Goal: Task Accomplishment & Management: Complete application form

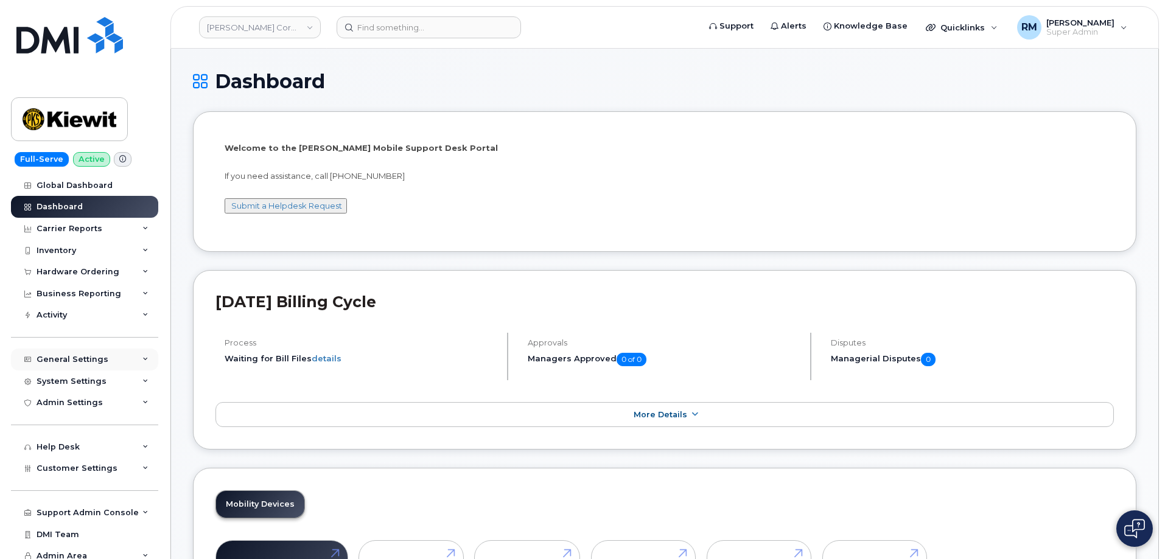
click at [136, 352] on div "General Settings" at bounding box center [84, 360] width 147 height 22
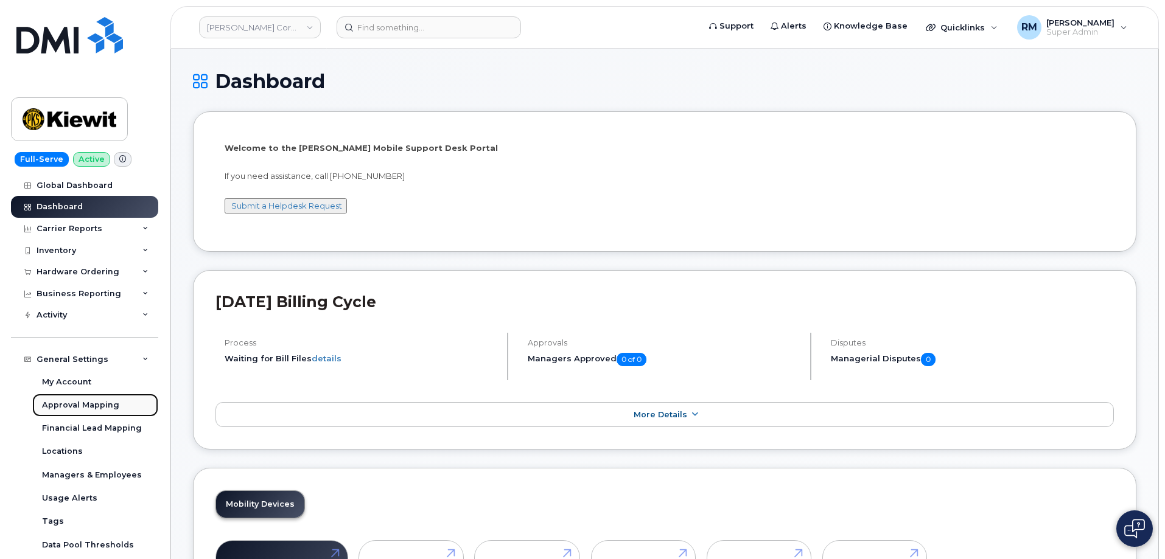
click at [96, 402] on div "Approval Mapping" at bounding box center [80, 405] width 77 height 11
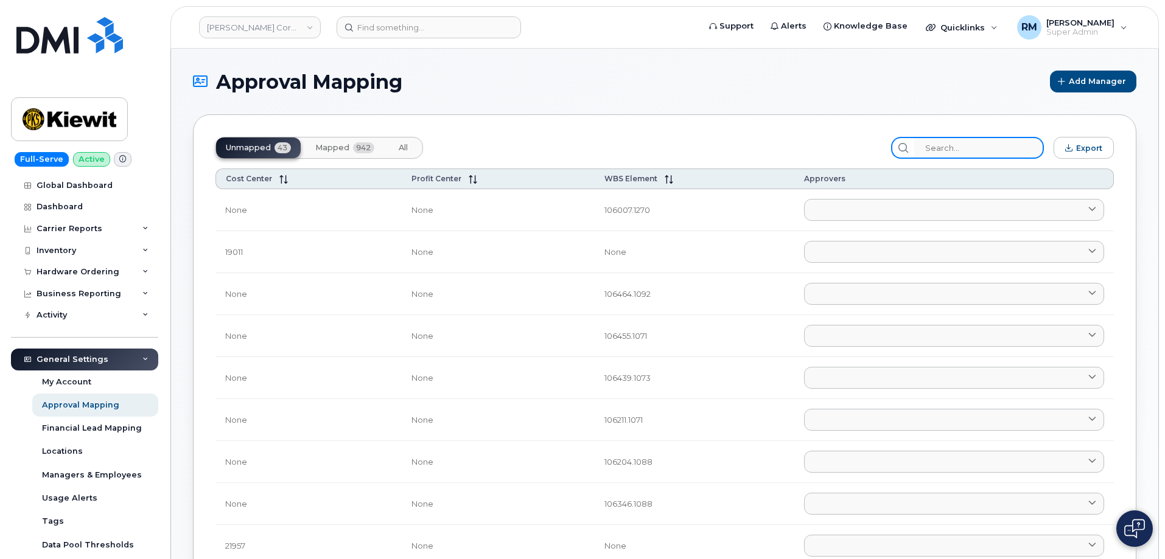
click at [959, 146] on input "search" at bounding box center [979, 148] width 130 height 22
paste input "110190"
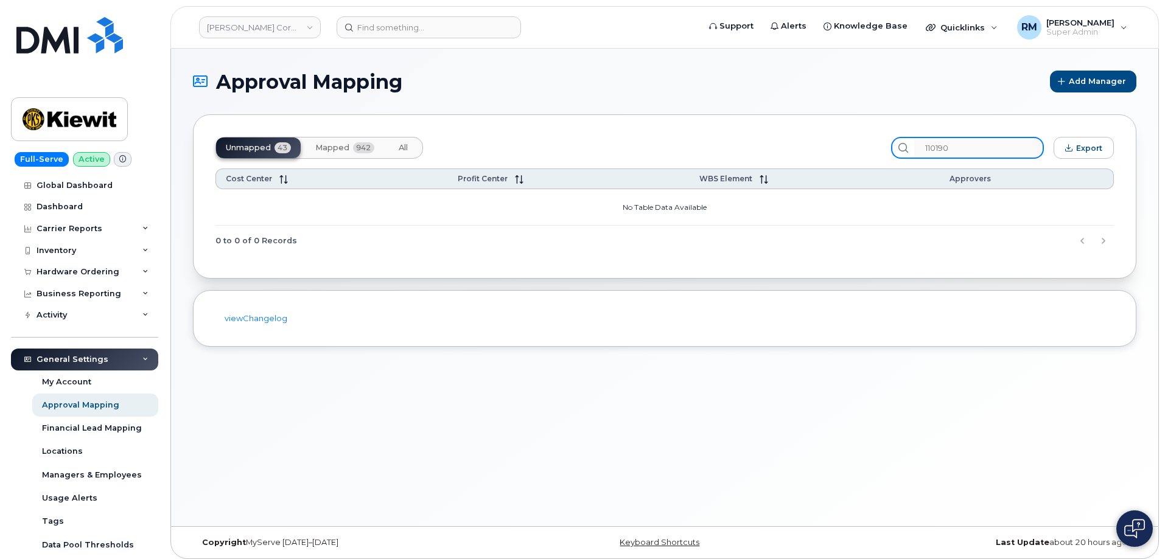
type input "110190"
click at [346, 144] on span "Mapped" at bounding box center [332, 148] width 34 height 10
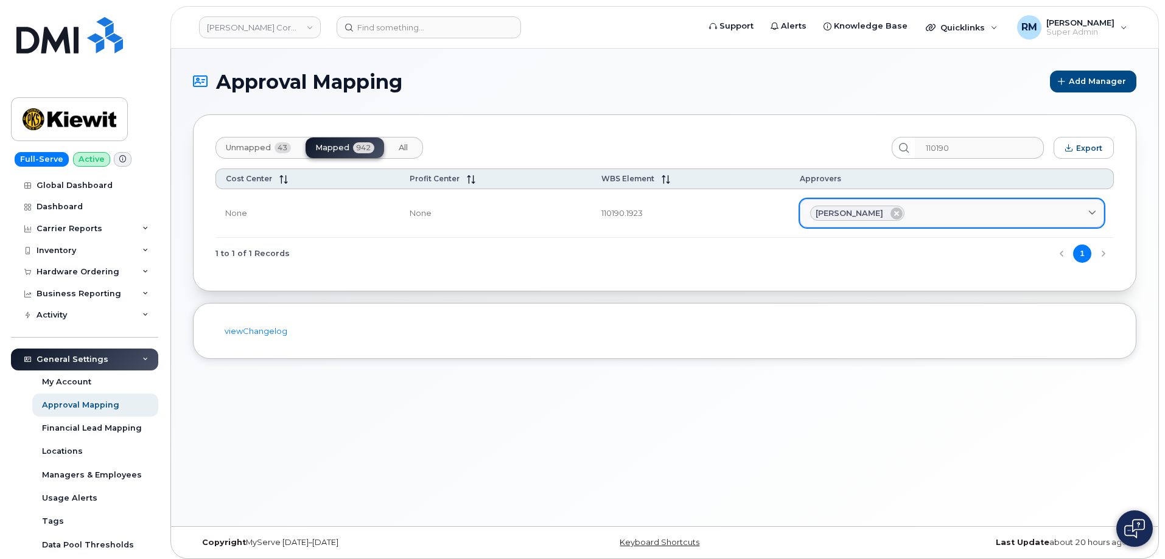
click at [915, 213] on div "Lana Jesseph" at bounding box center [952, 214] width 284 height 16
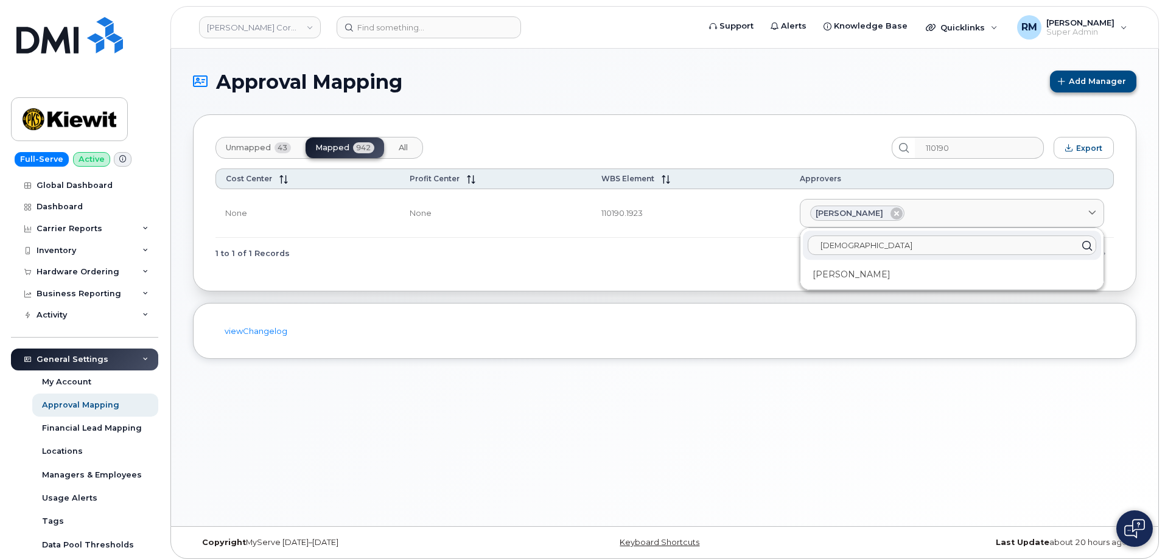
type input "prest"
click at [814, 89] on h1 "Approval Mapping" at bounding box center [618, 81] width 851 height 21
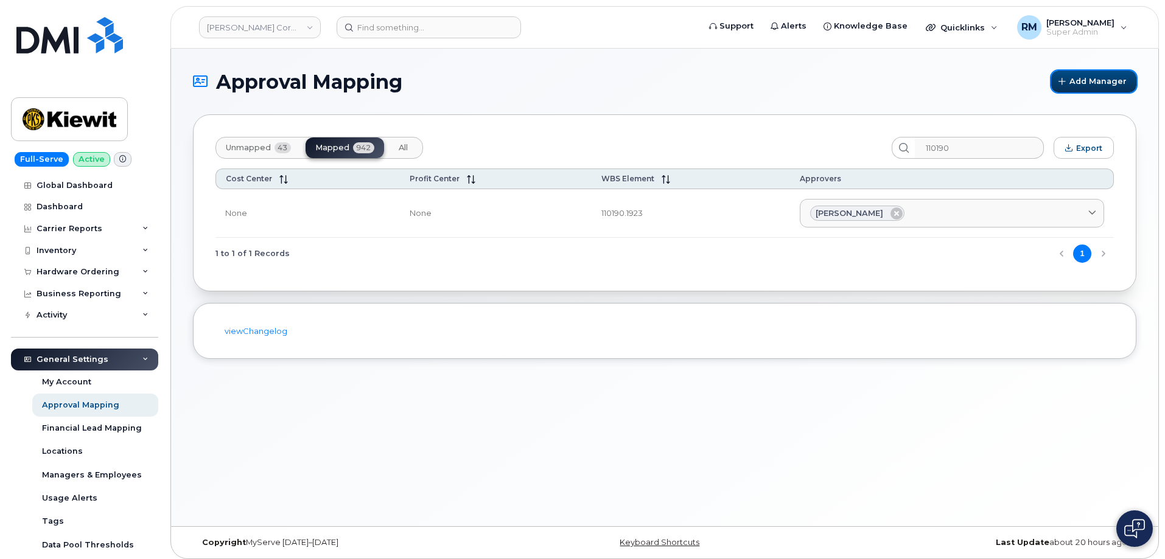
click at [1097, 80] on span "Add Manager" at bounding box center [1098, 81] width 57 height 12
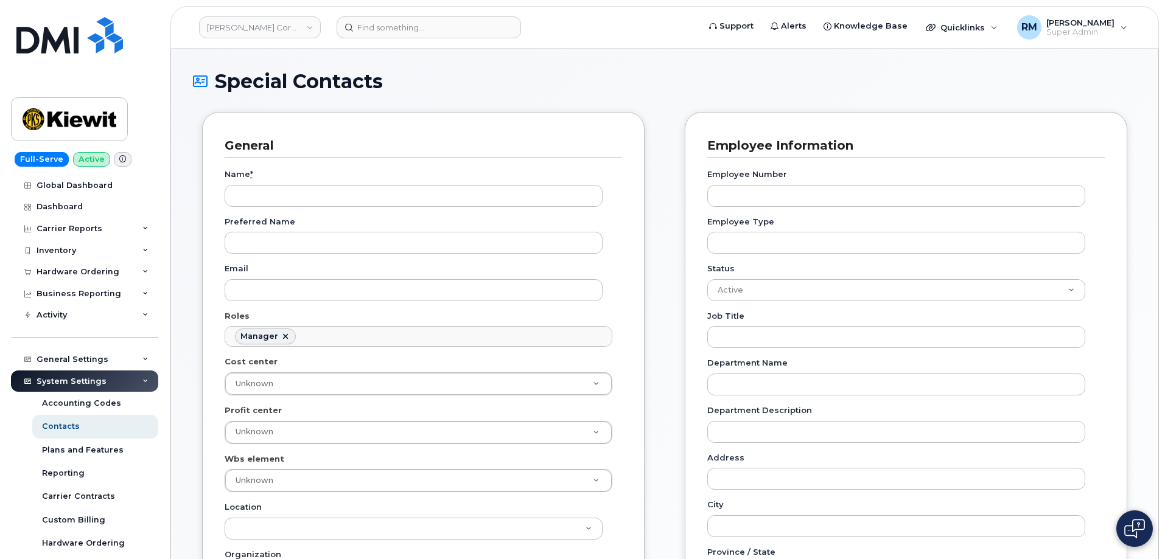
scroll to position [94, 0]
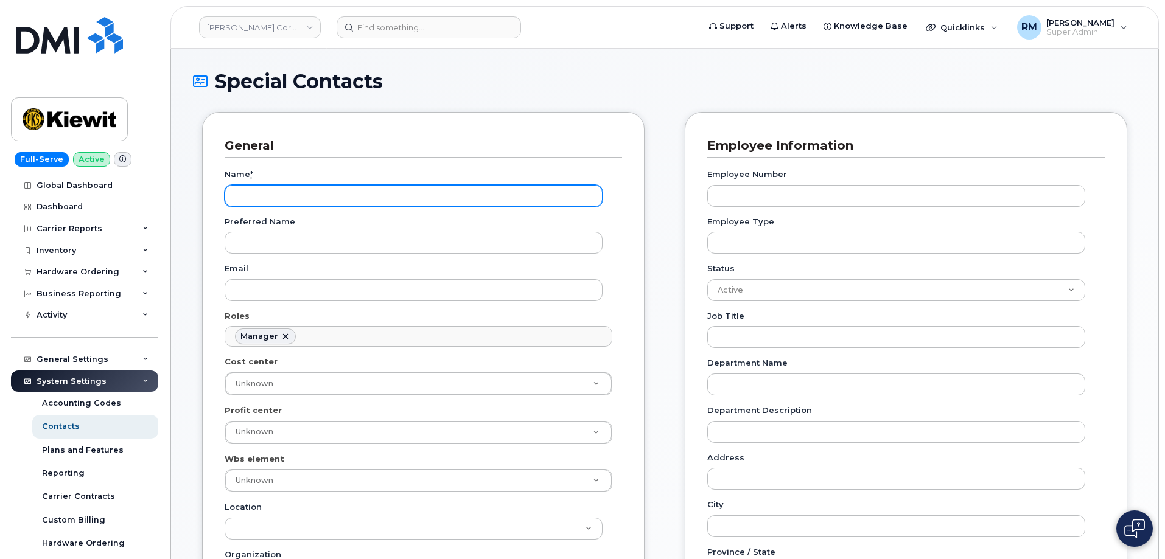
click at [279, 201] on input "Name *" at bounding box center [414, 196] width 378 height 22
type input "[PERSON_NAME]"
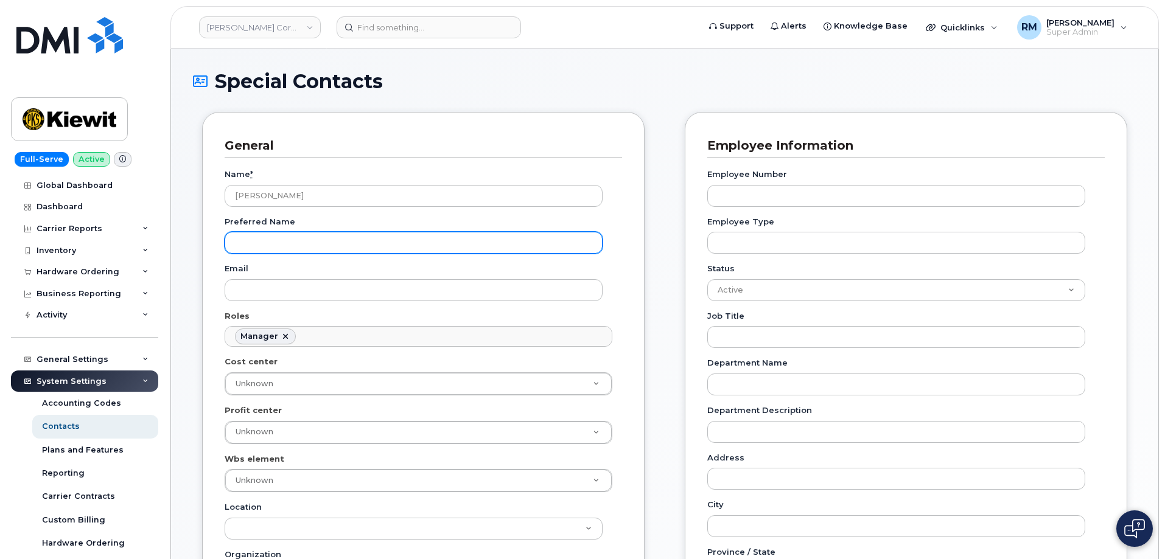
paste input "Preston.Payne@kiewit.com"
drag, startPoint x: 349, startPoint y: 242, endPoint x: 108, endPoint y: 250, distance: 240.6
click at [170, 250] on div "Kiewit Corporation Support Alerts Knowledge Base Quicklinks Suspend / Cancel De…" at bounding box center [664, 545] width 989 height 993
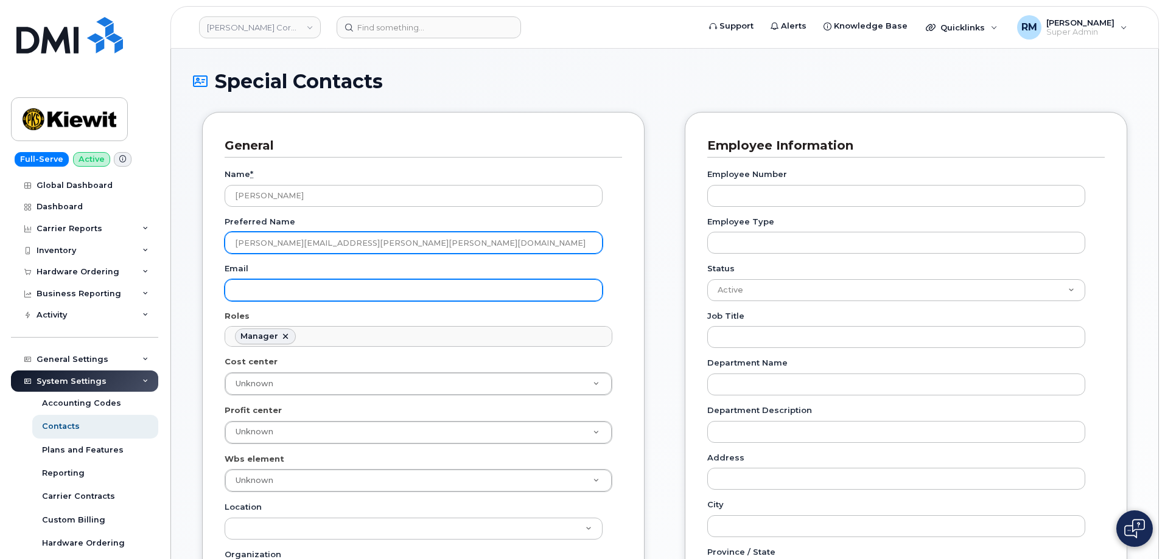
paste input "text"
type input "Preston.Payne@kiewit.com"
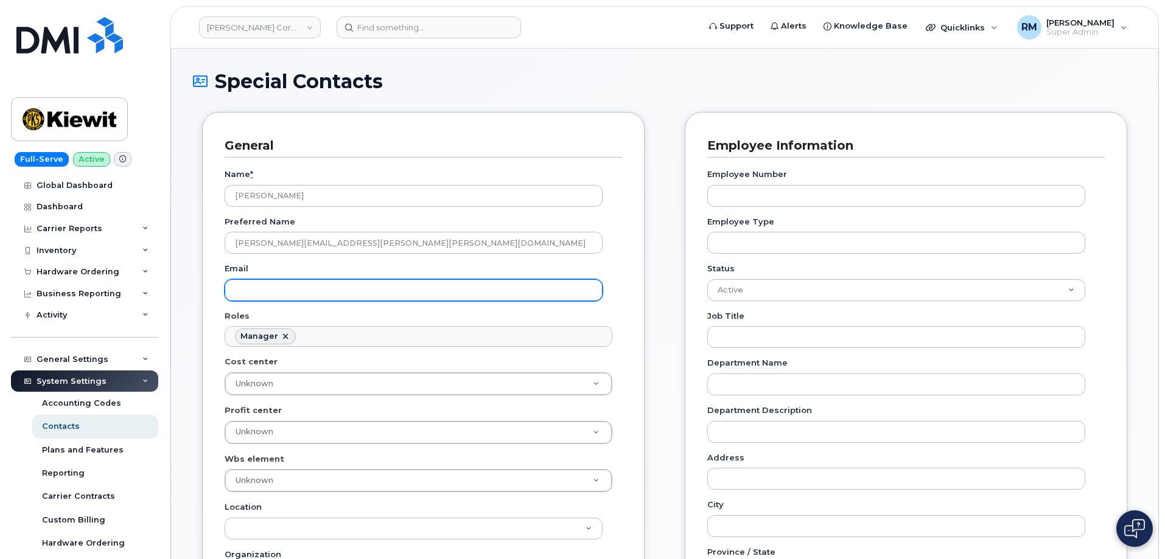
click at [264, 295] on input "Email" at bounding box center [414, 290] width 378 height 22
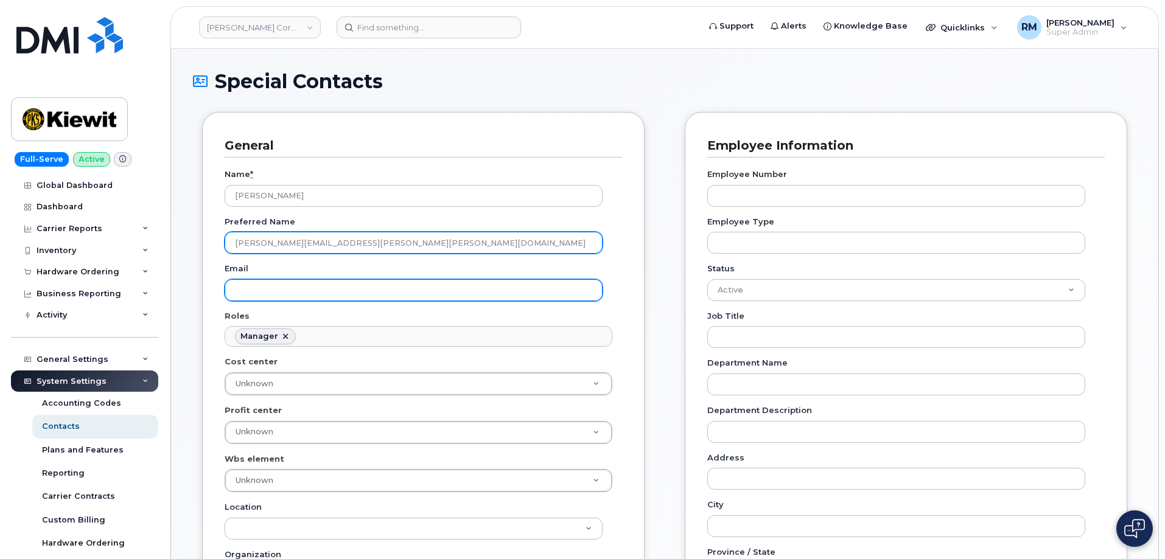
paste input "Preston.Payne@kiewit.com"
type input "Preston.Payne@kiewit.com"
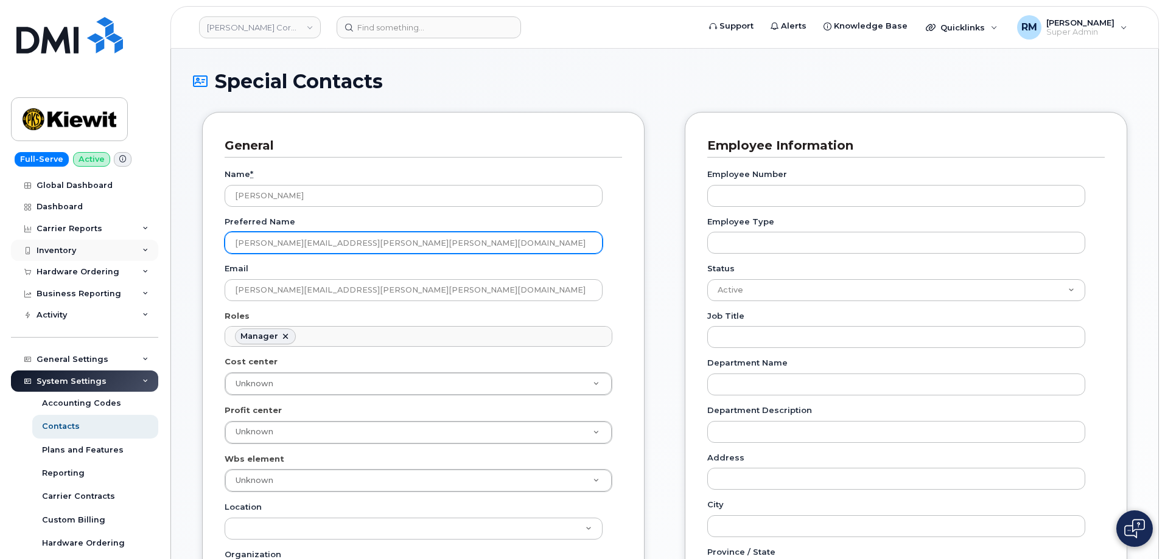
drag, startPoint x: 304, startPoint y: 244, endPoint x: 119, endPoint y: 245, distance: 184.4
click at [170, 245] on div "Kiewit Corporation Support Alerts Knowledge Base Quicklinks Suspend / Cancel De…" at bounding box center [664, 545] width 989 height 993
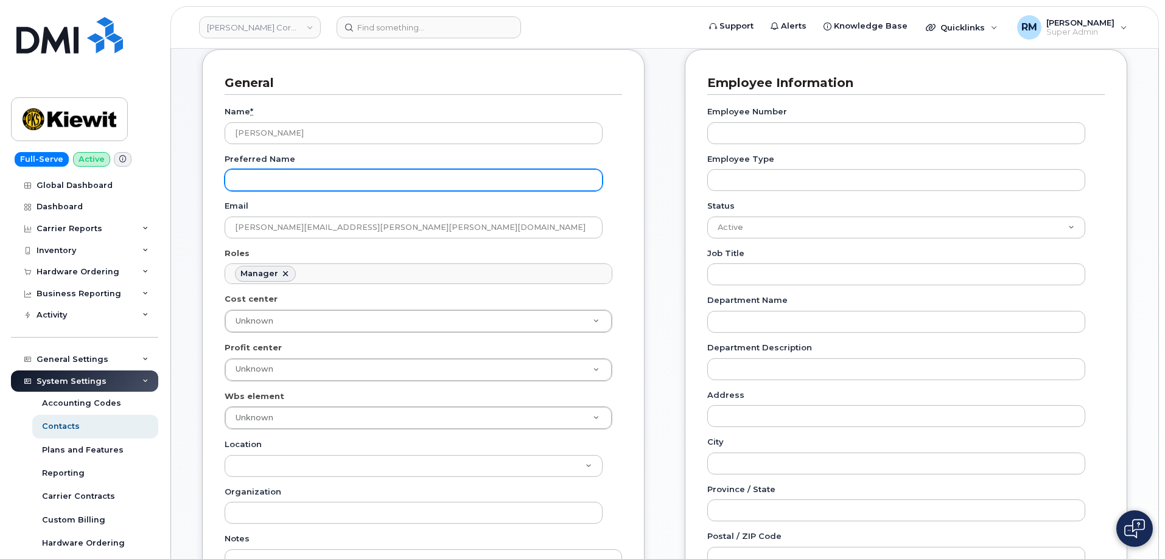
scroll to position [122, 0]
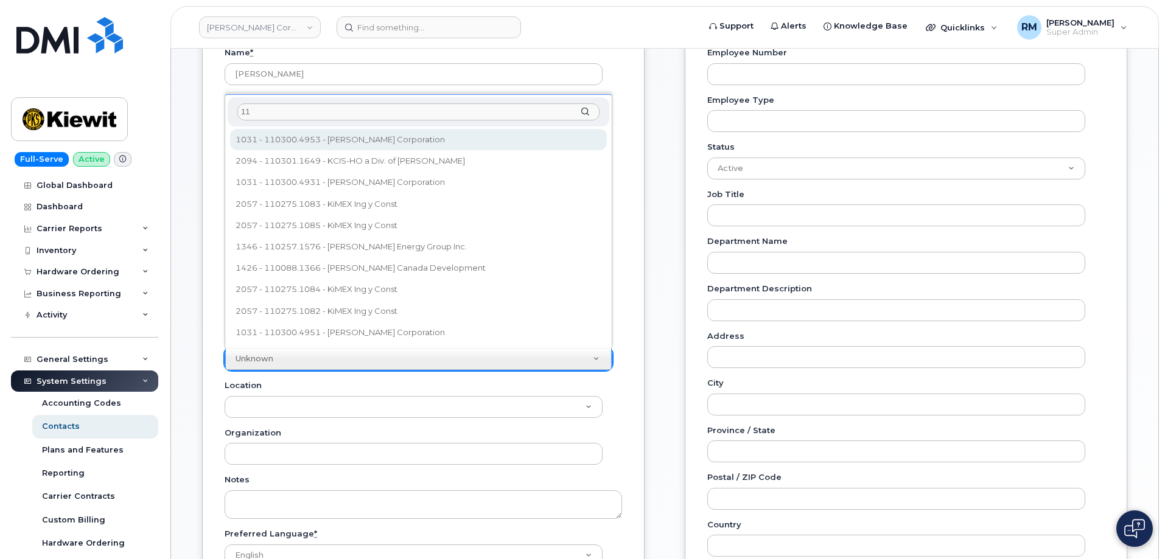
type input "11"
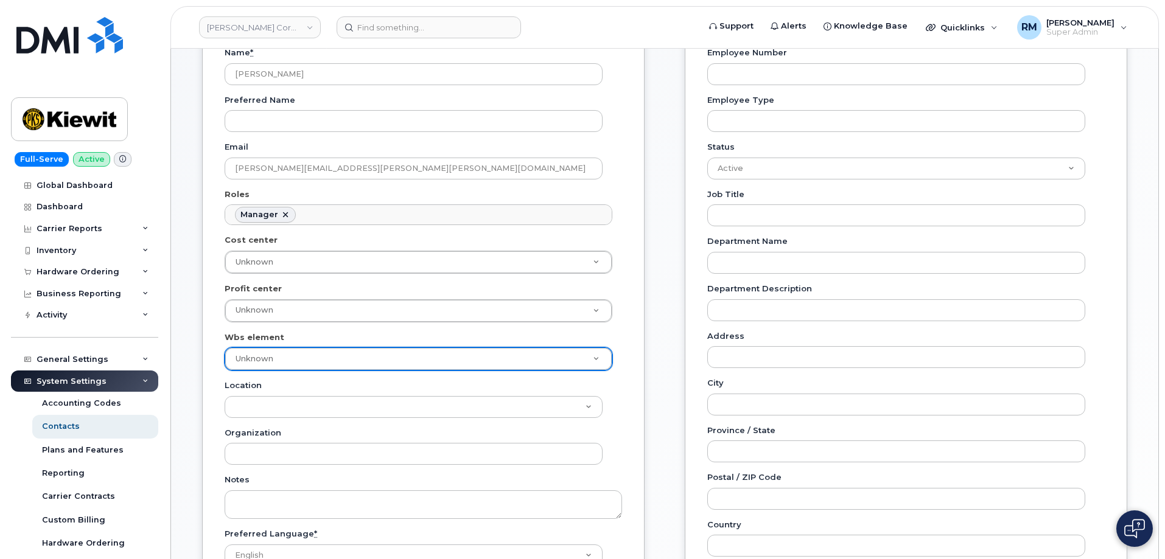
paste input "110190"
type input "110190"
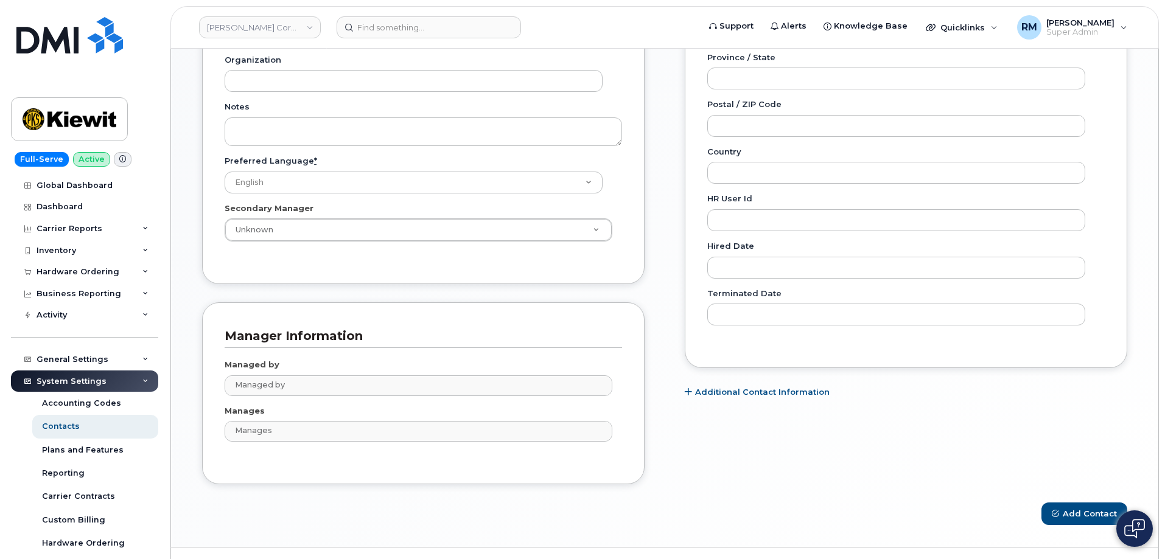
scroll to position [522, 0]
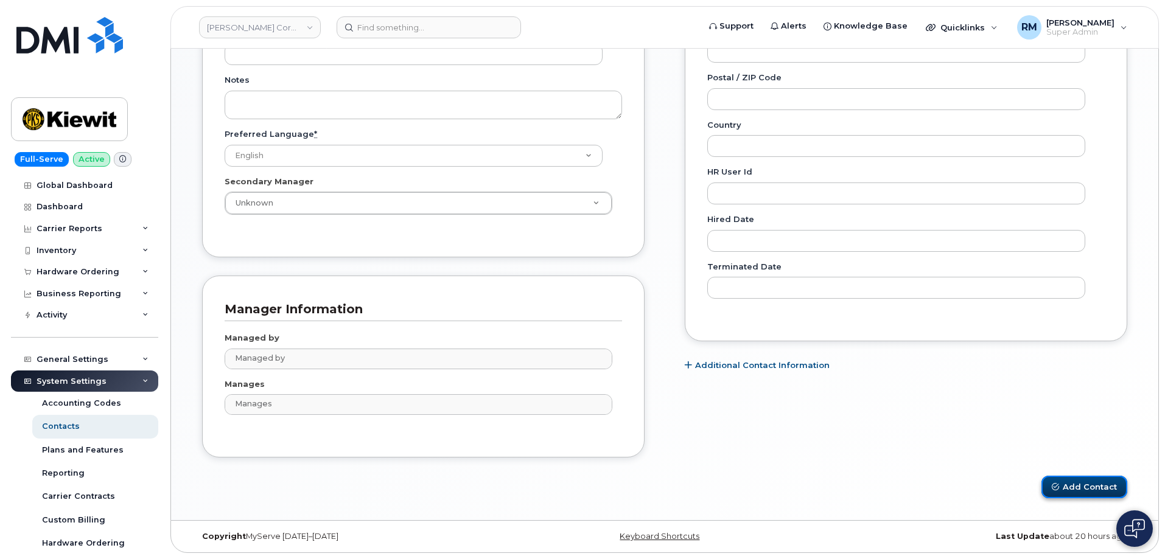
click at [1091, 491] on button "Add Contact" at bounding box center [1085, 487] width 86 height 23
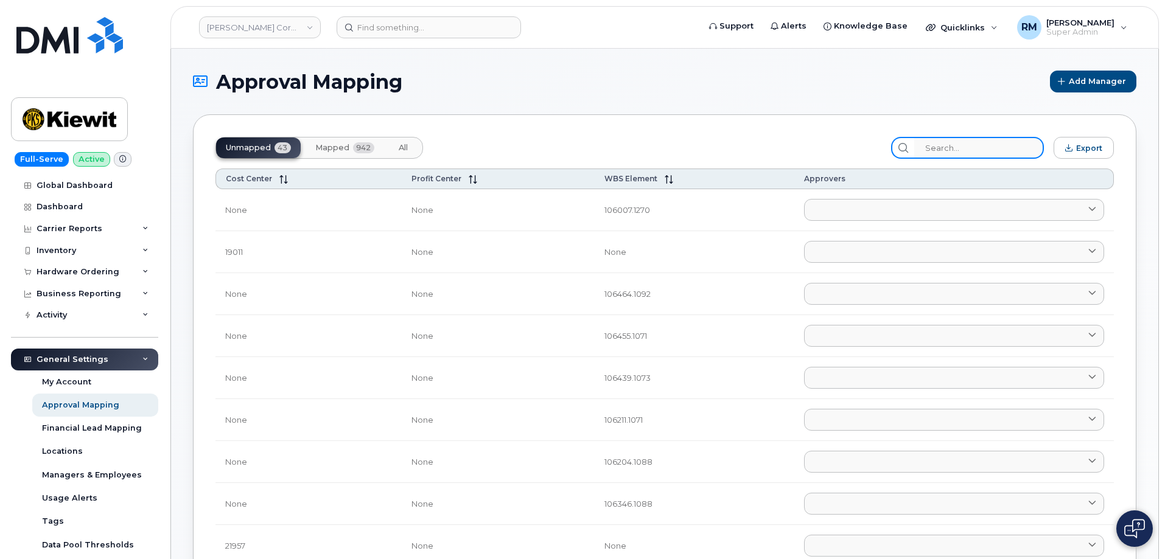
click at [968, 144] on input "search" at bounding box center [979, 148] width 130 height 22
paste input "110190"
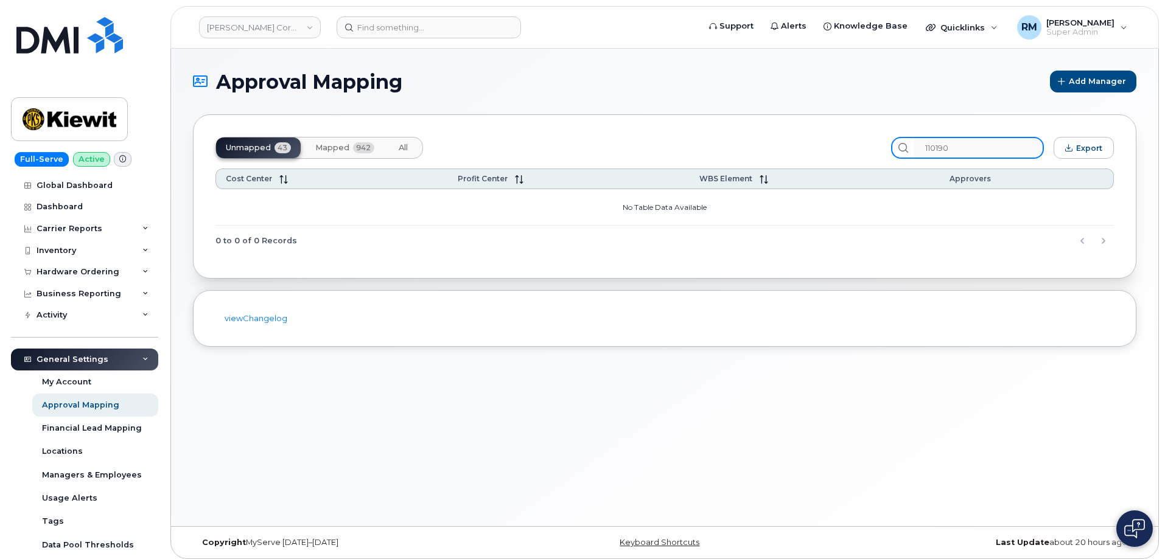
type input "110190"
click at [325, 143] on span "Mapped" at bounding box center [332, 148] width 34 height 10
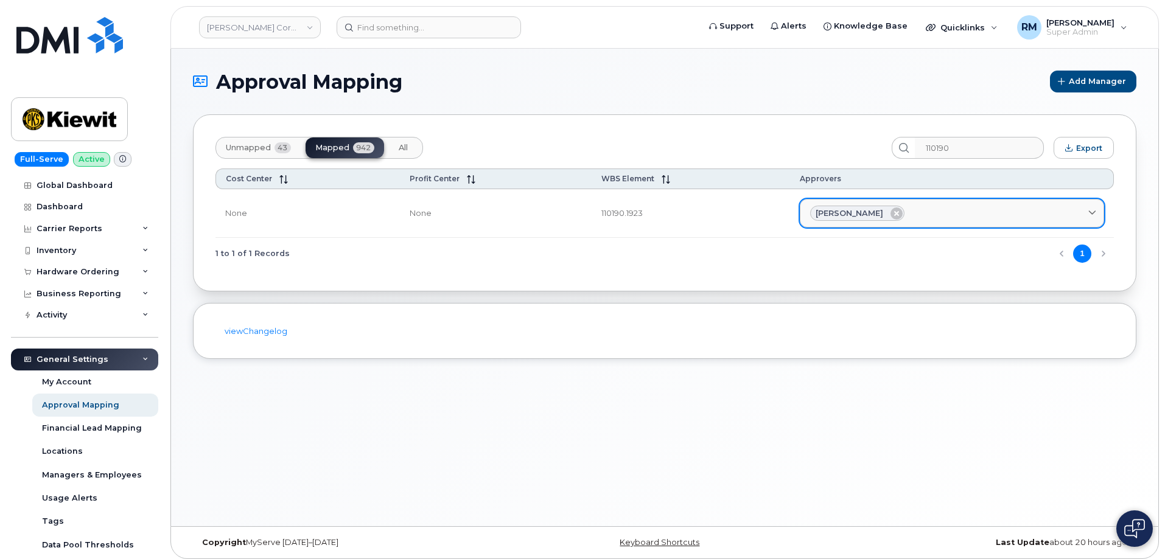
click at [914, 214] on div "Lana Jesseph" at bounding box center [952, 214] width 284 height 16
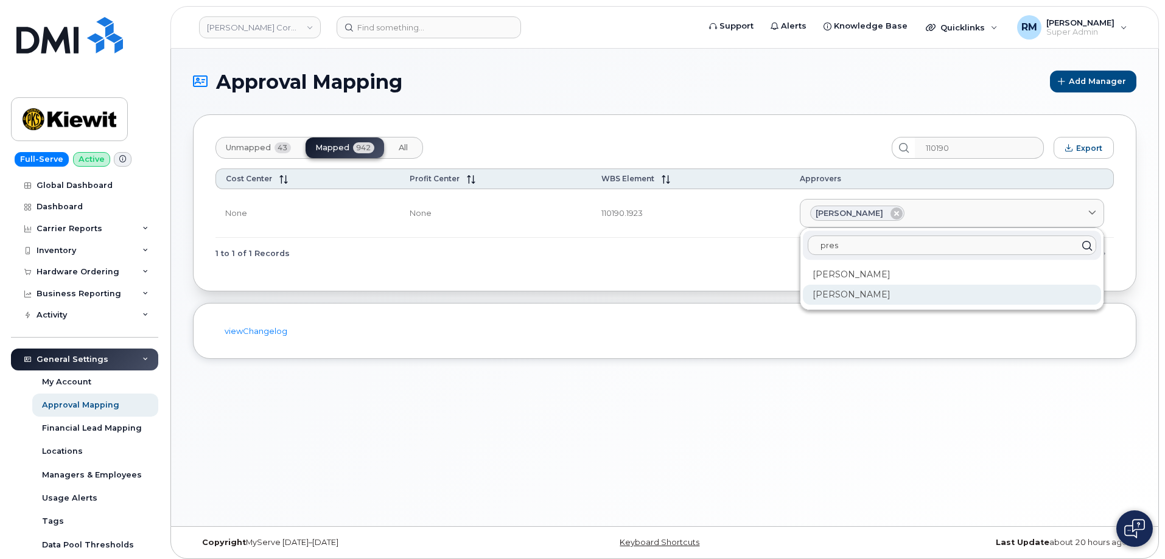
type input "pres"
click at [854, 301] on div "Preston Payne" at bounding box center [952, 295] width 298 height 20
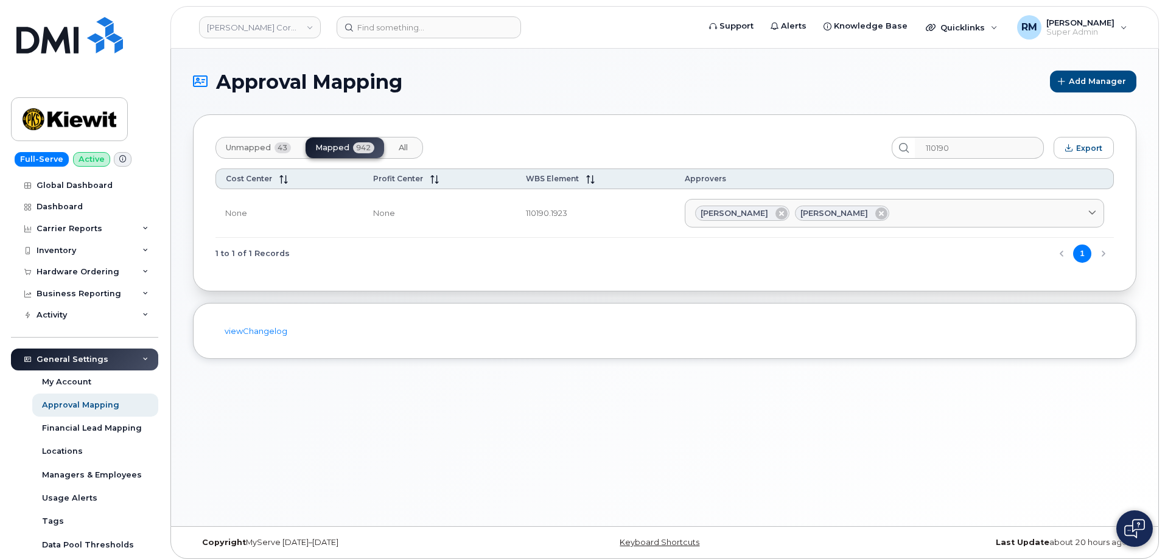
click at [542, 455] on div "Approval Mapping Add Manager Unmapped 43 Mapped 942 All 110190 Export Cost Cent…" at bounding box center [664, 288] width 987 height 478
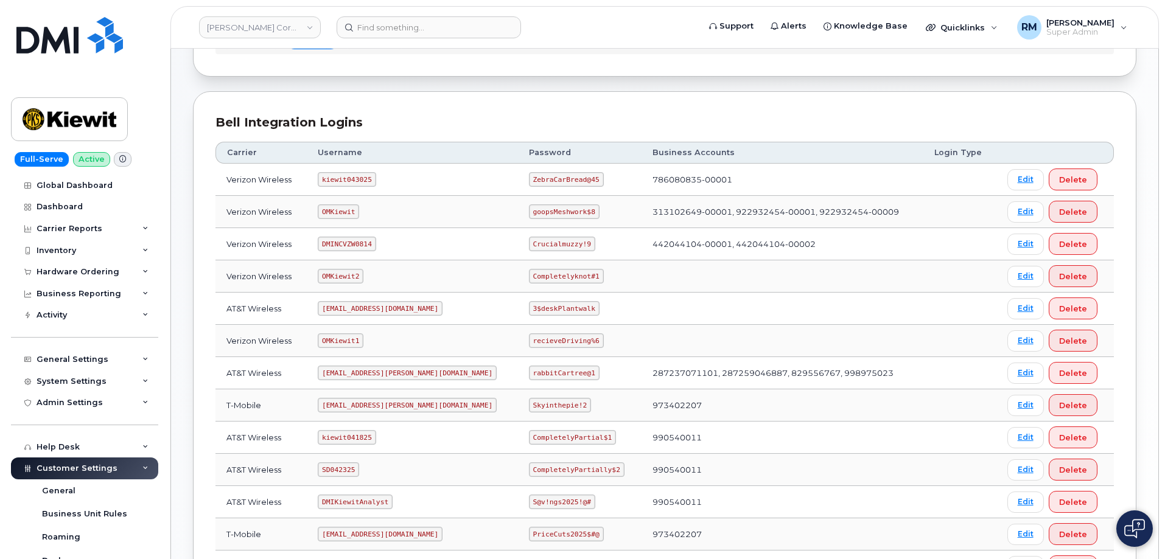
scroll to position [183, 0]
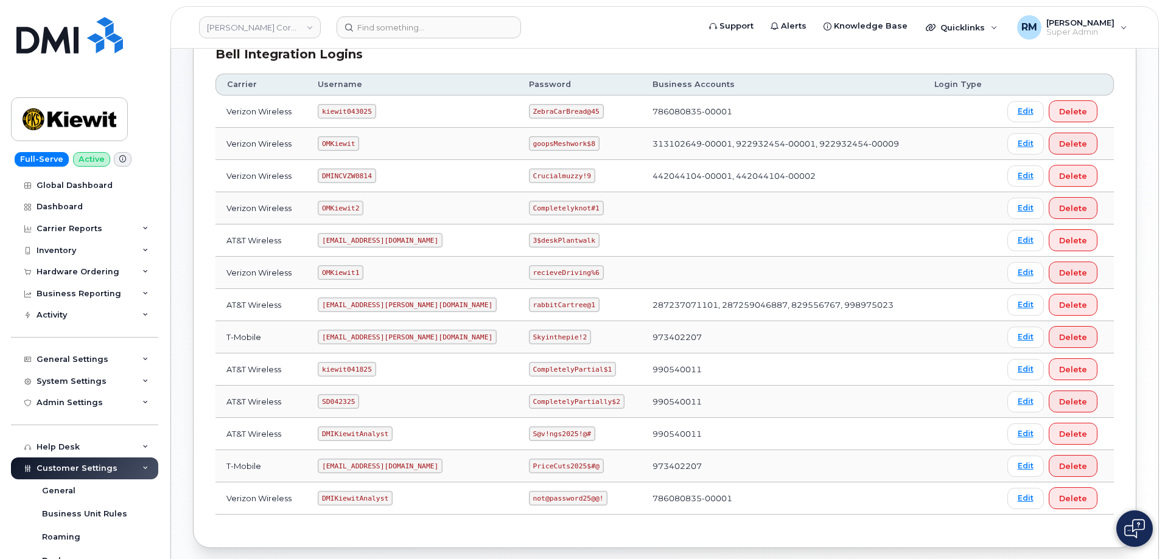
click at [351, 404] on code "SD042325" at bounding box center [338, 401] width 41 height 15
copy code "SD042325"
drag, startPoint x: 494, startPoint y: 402, endPoint x: 570, endPoint y: 399, distance: 76.2
click at [578, 400] on code "CompletelyPartially$2" at bounding box center [577, 401] width 96 height 15
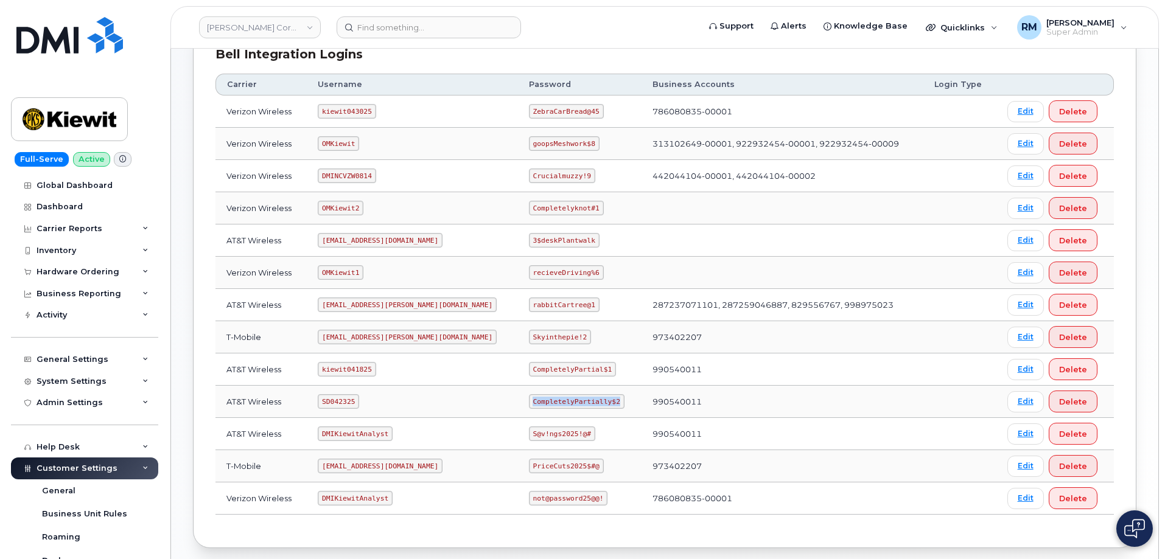
copy code "CompletelyPartially$2"
